Goal: Information Seeking & Learning: Learn about a topic

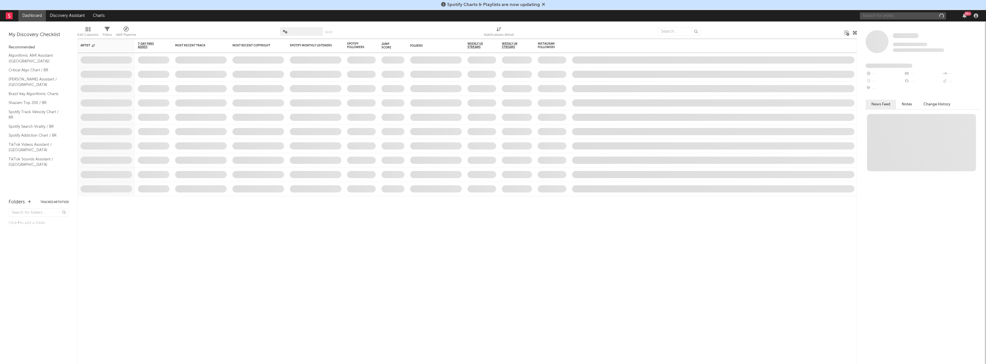
click at [872, 16] on input "text" at bounding box center [903, 15] width 86 height 7
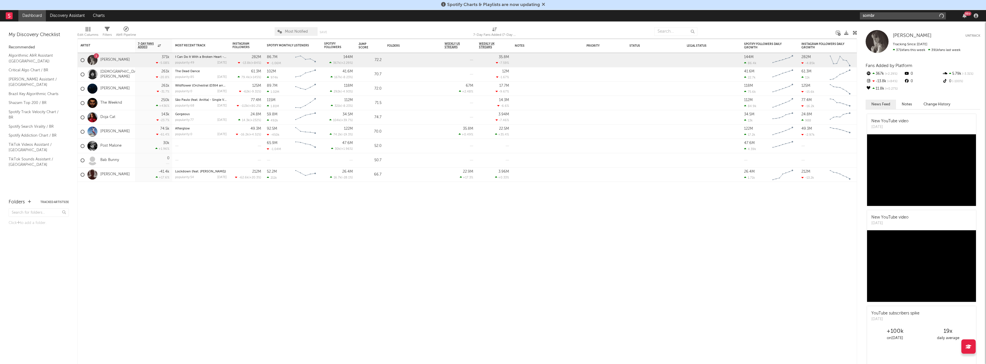
type input "sombr"
click at [879, 16] on input "sombr" at bounding box center [903, 15] width 86 height 7
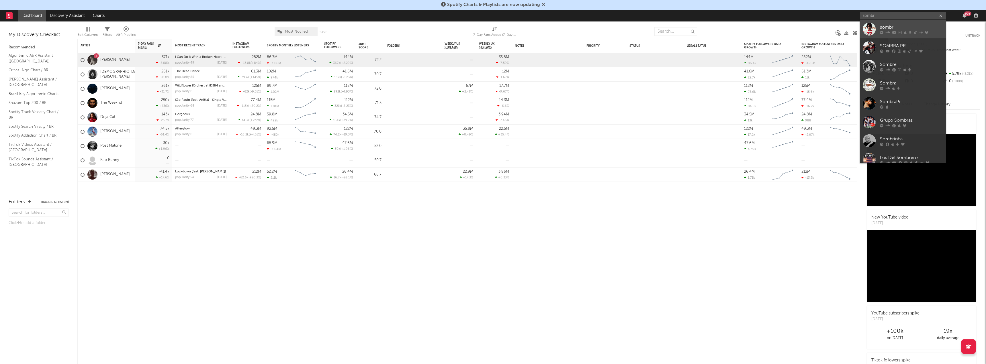
click at [879, 27] on link "sombr" at bounding box center [903, 29] width 86 height 19
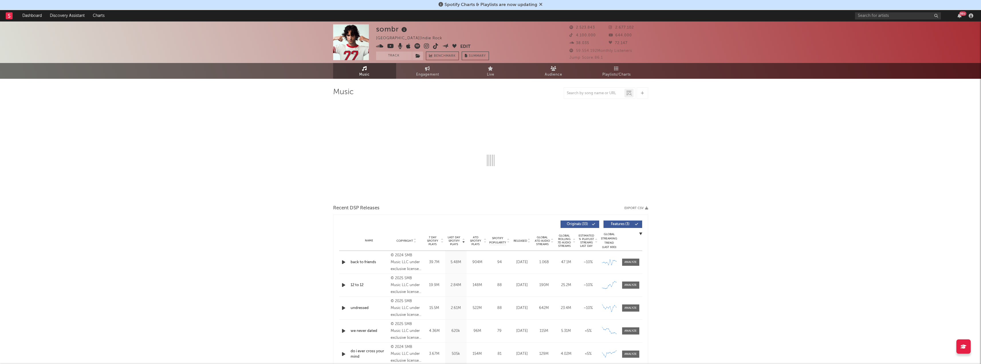
select select "6m"
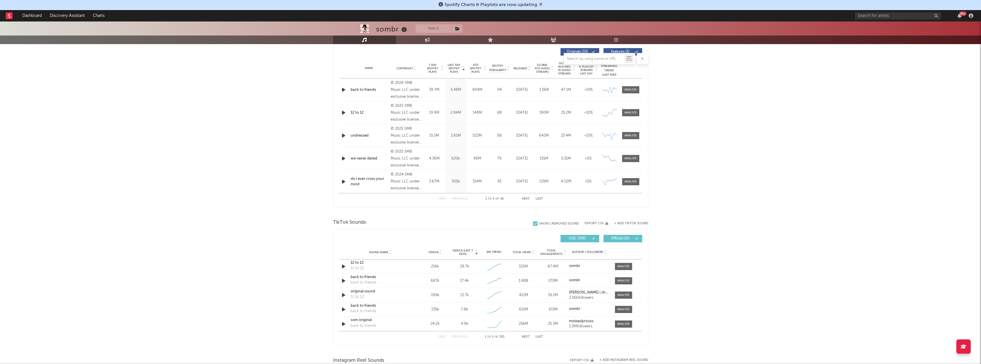
scroll to position [287, 0]
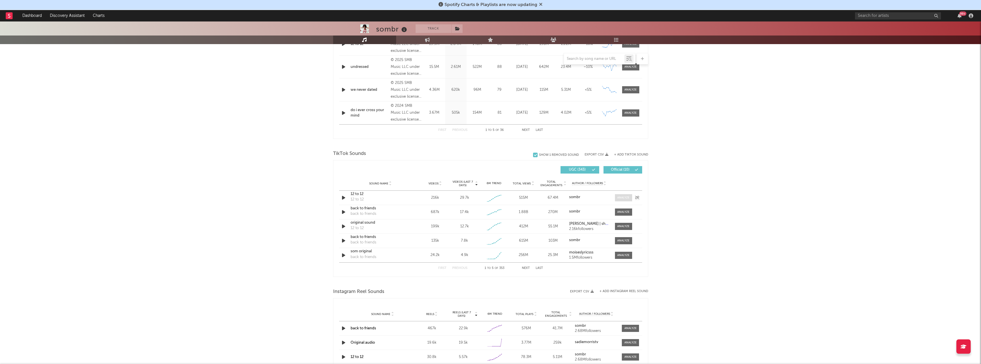
click at [630, 199] on div at bounding box center [624, 198] width 12 height 4
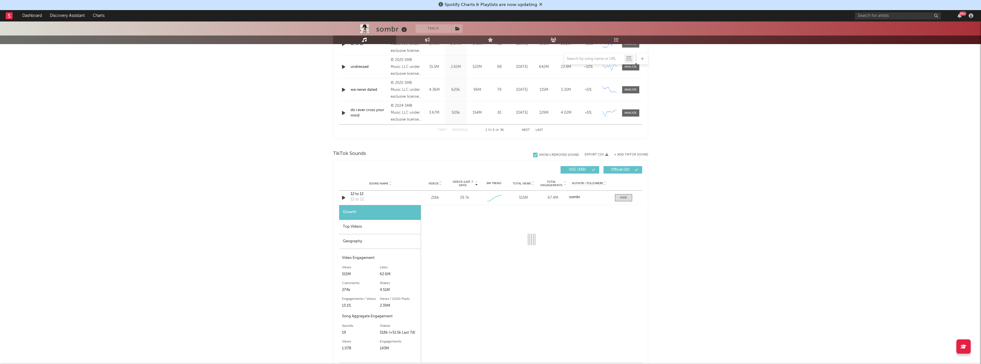
select select "1w"
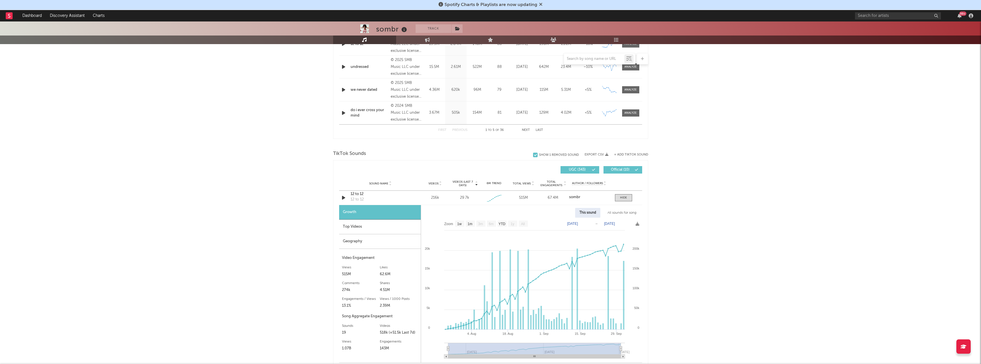
click at [354, 238] on div "Geography" at bounding box center [380, 241] width 82 height 15
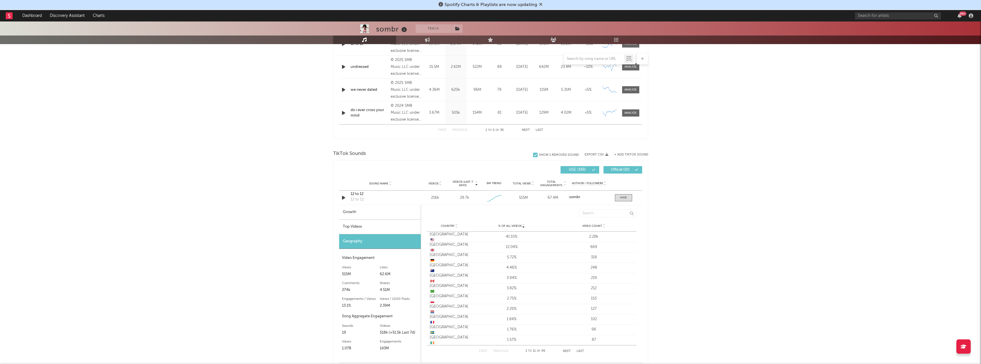
click at [362, 208] on div "Growth" at bounding box center [380, 212] width 82 height 15
select select "1w"
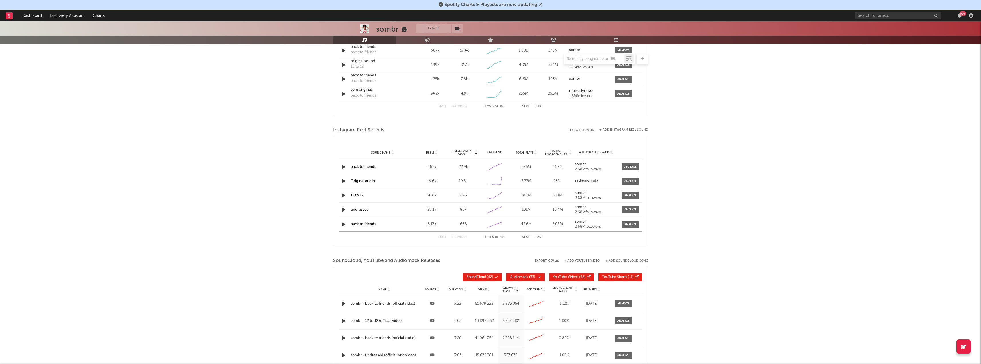
scroll to position [573, 0]
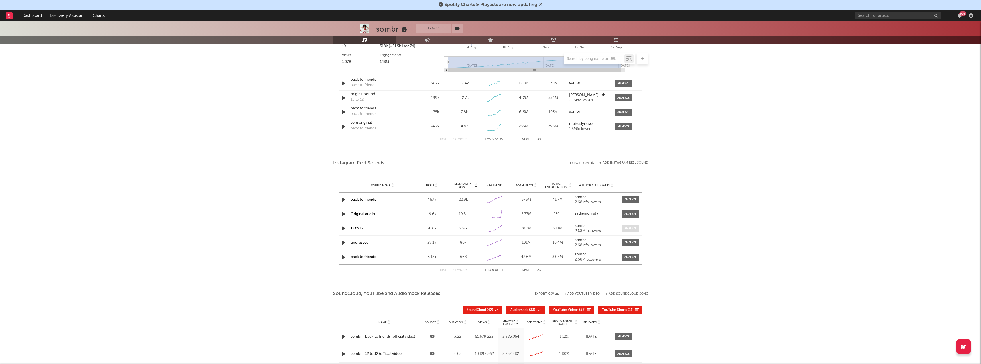
click at [627, 229] on div at bounding box center [631, 228] width 12 height 4
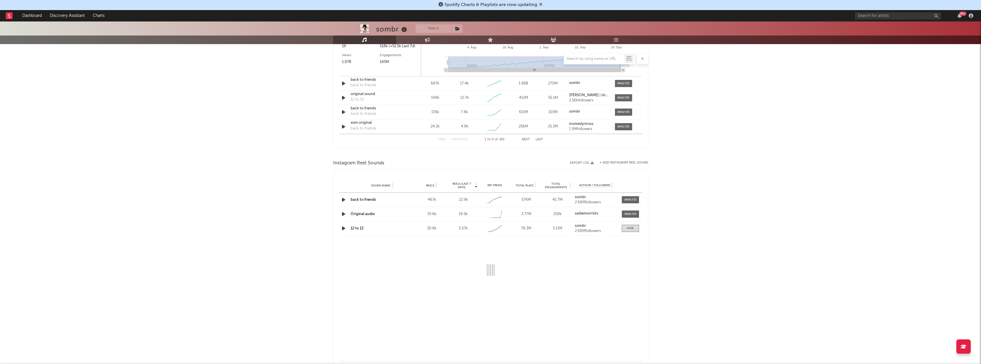
select select "1w"
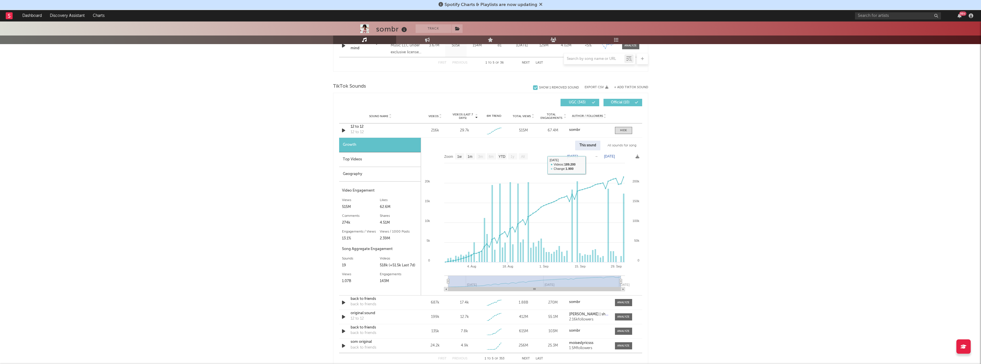
scroll to position [344, 0]
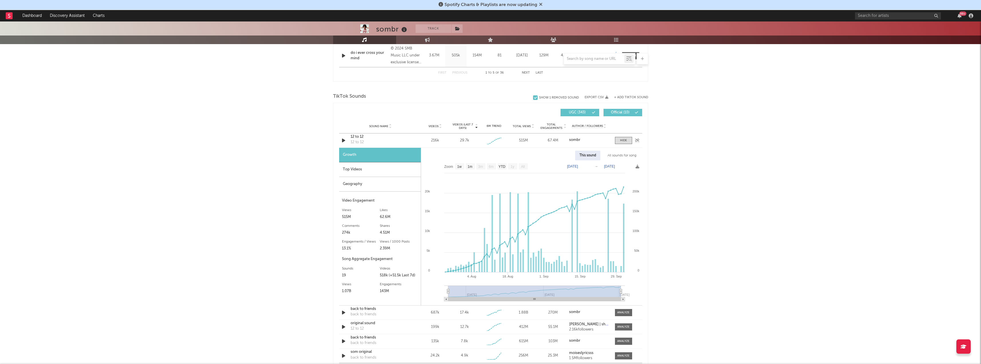
click at [378, 142] on div "12 to 12 12 to 12" at bounding box center [381, 140] width 60 height 13
click at [342, 141] on icon "button" at bounding box center [344, 140] width 6 height 7
click at [343, 142] on icon "button" at bounding box center [343, 140] width 5 height 7
click at [472, 168] on text "1m" at bounding box center [470, 167] width 5 height 4
select select "1m"
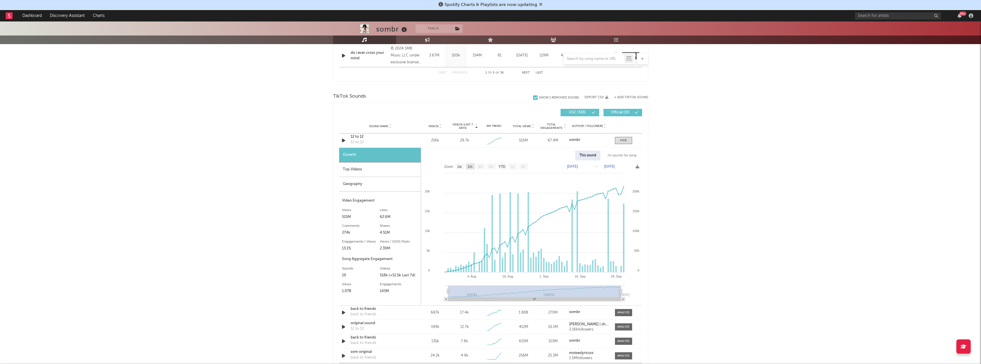
type input "[DATE]"
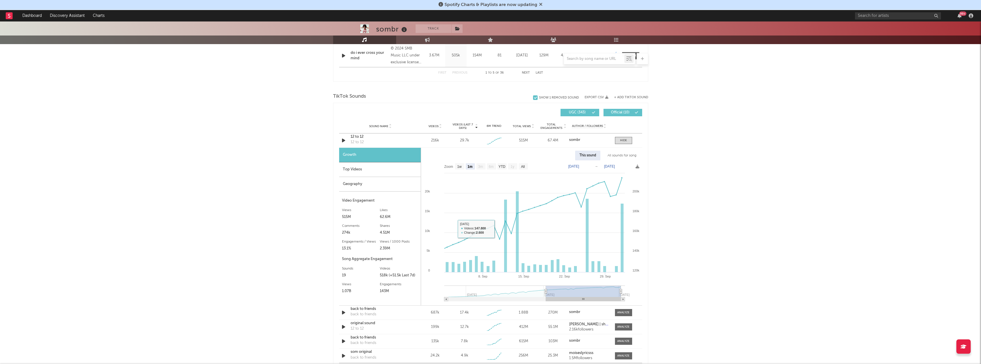
click at [388, 188] on div "Geography" at bounding box center [380, 184] width 82 height 15
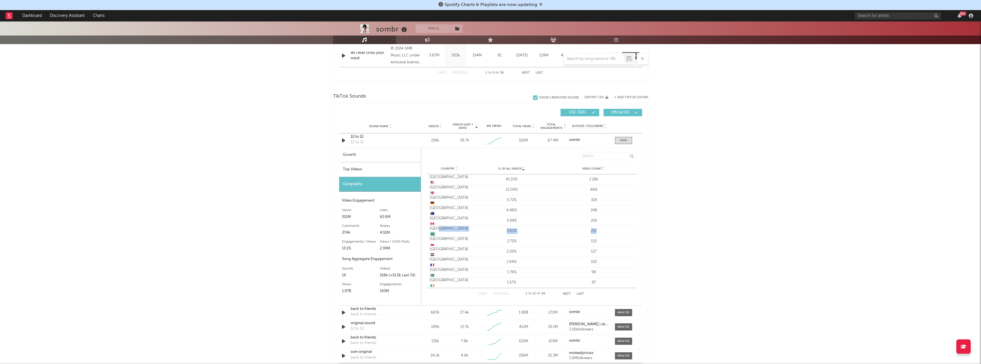
drag, startPoint x: 437, startPoint y: 231, endPoint x: 605, endPoint y: 230, distance: 168.2
click at [605, 230] on div "Country [GEOGRAPHIC_DATA] 🇧🇷 % of all Videos 3.82% Video Count 212" at bounding box center [532, 231] width 210 height 10
click at [591, 232] on div "212" at bounding box center [594, 231] width 79 height 6
click at [596, 231] on div "212" at bounding box center [594, 231] width 79 height 6
drag, startPoint x: 598, startPoint y: 230, endPoint x: 544, endPoint y: 231, distance: 53.6
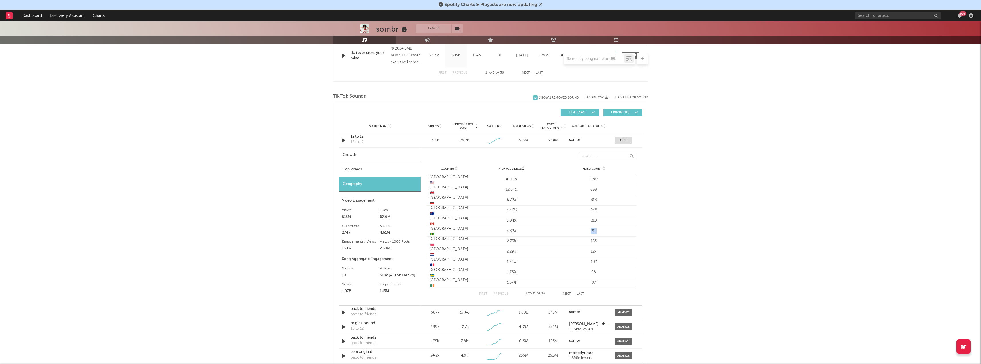
click at [554, 231] on div "Video Count 212" at bounding box center [595, 231] width 84 height 6
click at [379, 159] on div "Growth" at bounding box center [380, 155] width 82 height 15
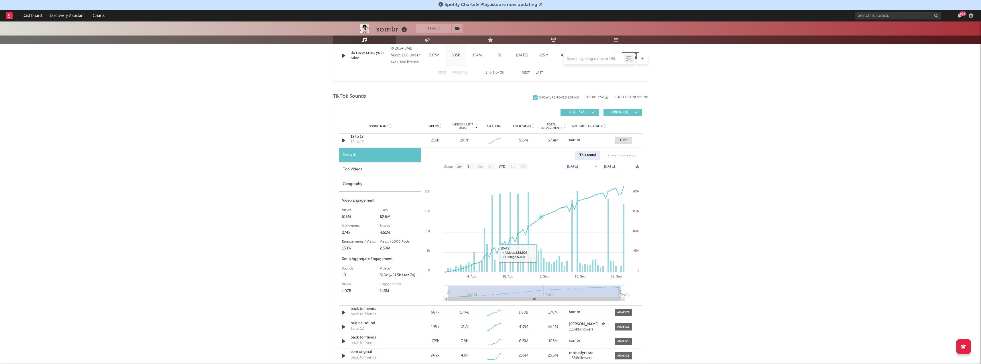
click at [541, 251] on rect at bounding box center [541, 261] width 1 height 24
click at [469, 167] on text "1m" at bounding box center [470, 167] width 5 height 4
select select "1m"
type input "[DATE]"
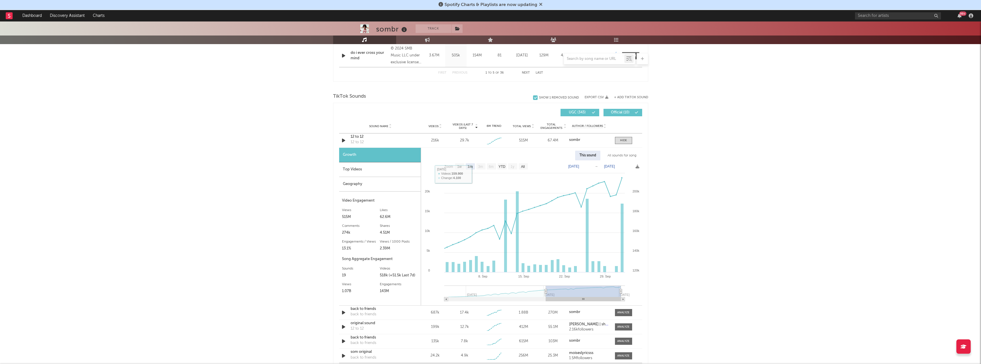
click at [358, 182] on div "Geography" at bounding box center [380, 184] width 82 height 15
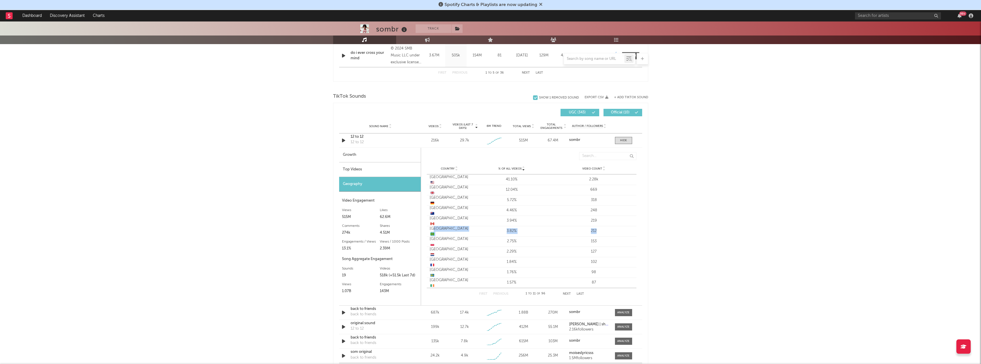
drag, startPoint x: 434, startPoint y: 230, endPoint x: 601, endPoint y: 230, distance: 167.1
click at [601, 230] on div "Country [GEOGRAPHIC_DATA] 🇧🇷 % of all Videos 3.82% Video Count 212" at bounding box center [532, 231] width 210 height 10
click at [590, 231] on div "212" at bounding box center [594, 231] width 79 height 6
click at [358, 150] on div "Growth" at bounding box center [380, 155] width 82 height 15
select select "1w"
